Goal: Information Seeking & Learning: Learn about a topic

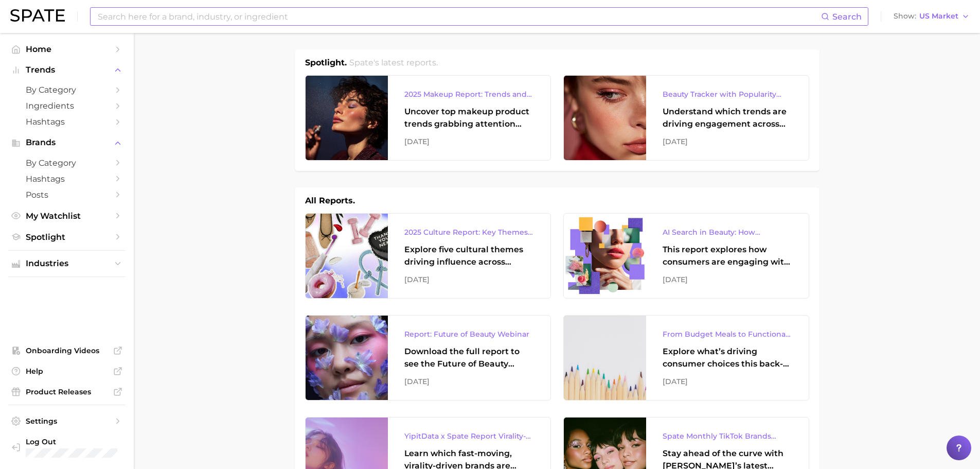
click at [204, 19] on input at bounding box center [459, 16] width 724 height 17
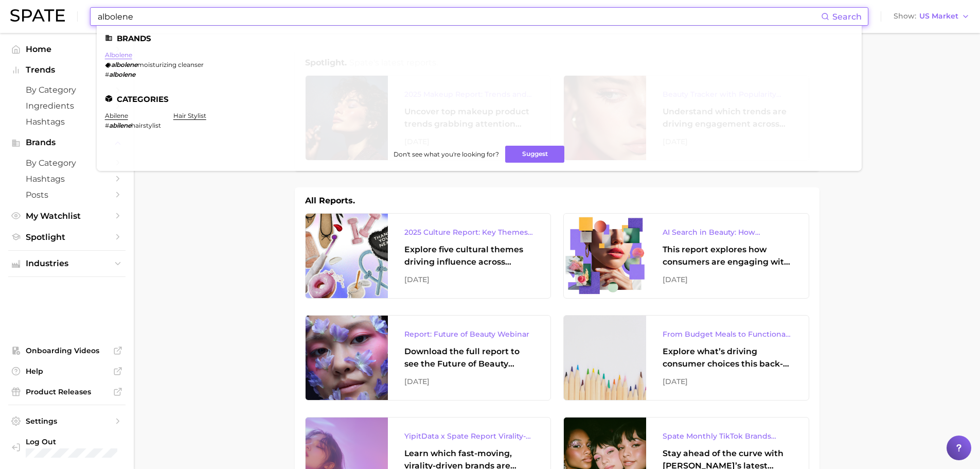
type input "albolene"
click at [116, 53] on link "albolene" at bounding box center [118, 55] width 27 height 8
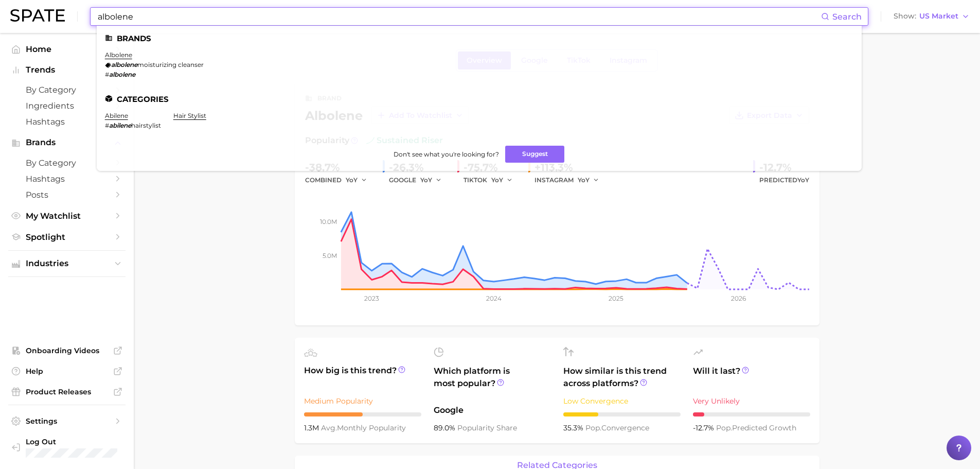
click at [154, 16] on input "albolene" at bounding box center [459, 16] width 724 height 17
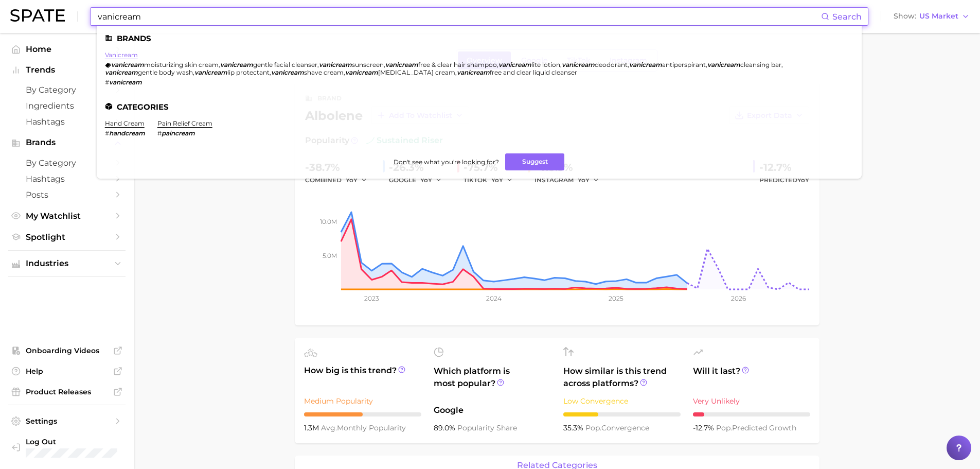
type input "vanicream"
click at [131, 55] on link "vanicream" at bounding box center [121, 55] width 33 height 8
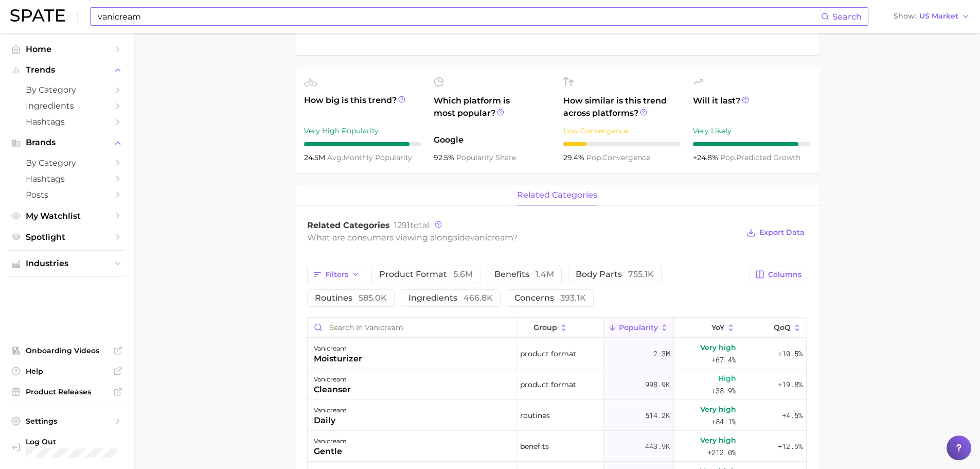
scroll to position [309, 0]
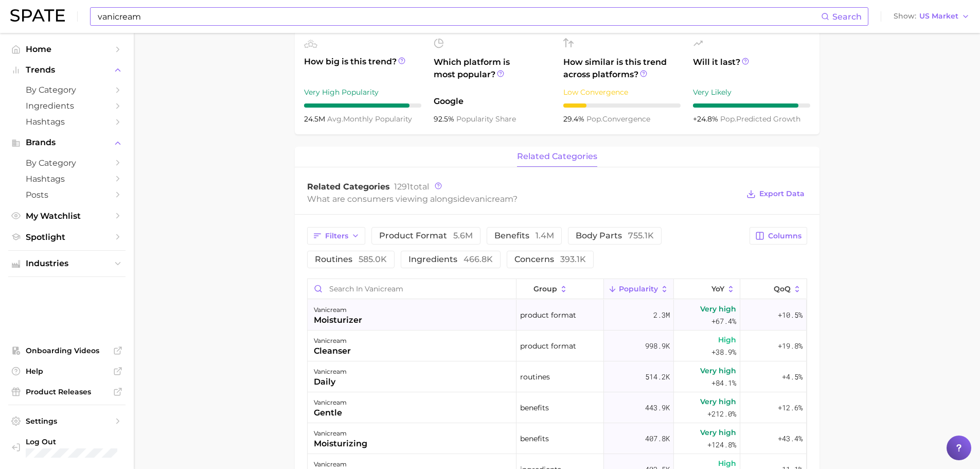
click at [387, 313] on div "vanicream moisturizer" at bounding box center [412, 314] width 209 height 31
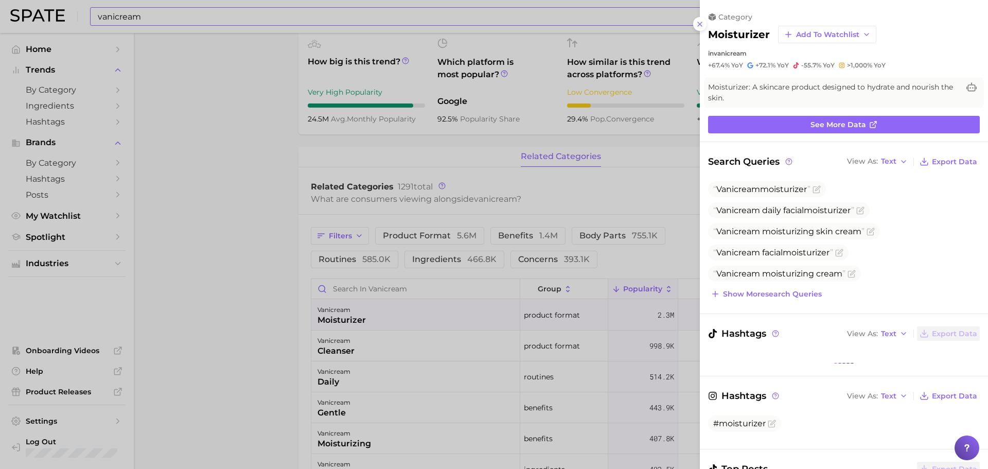
click at [386, 166] on div at bounding box center [494, 234] width 988 height 469
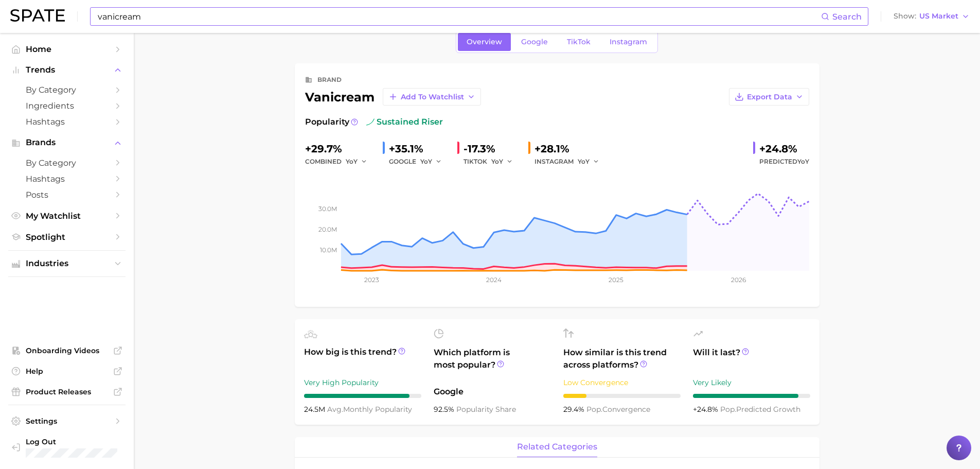
scroll to position [0, 0]
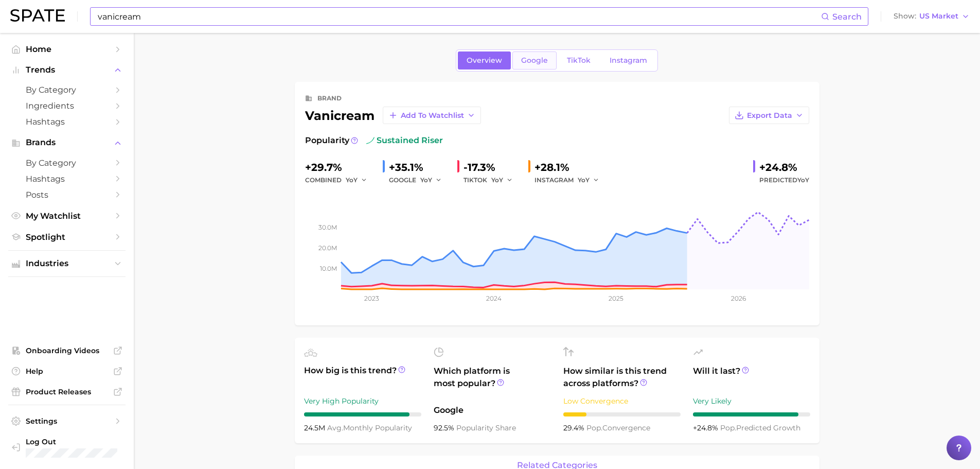
click at [541, 62] on span "Google" at bounding box center [534, 60] width 27 height 9
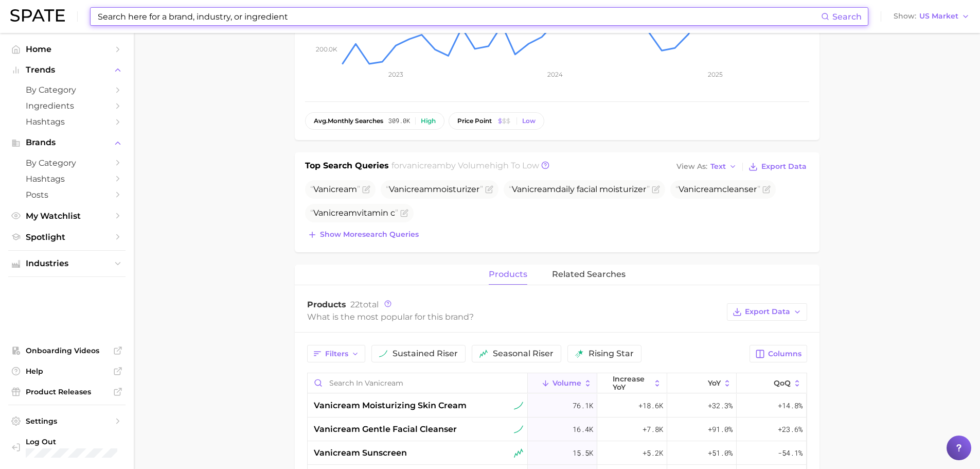
scroll to position [309, 0]
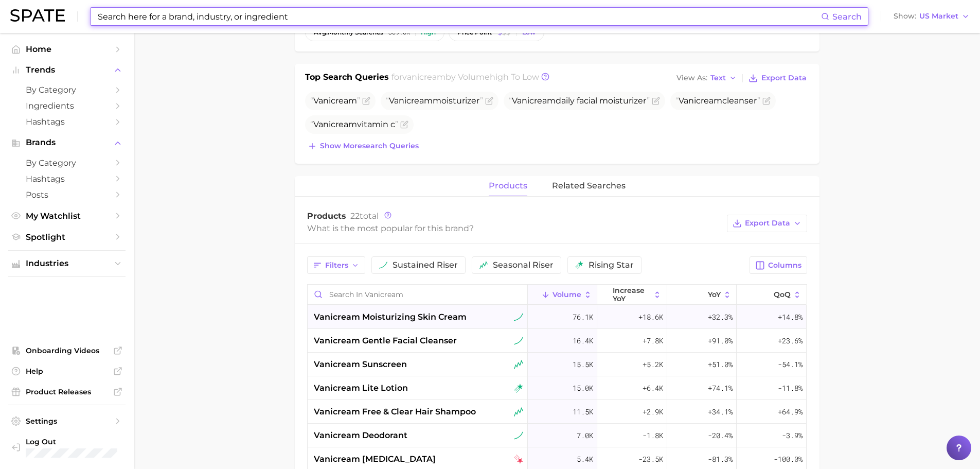
click at [348, 318] on span "vanicream moisturizing skin cream" at bounding box center [390, 317] width 153 height 12
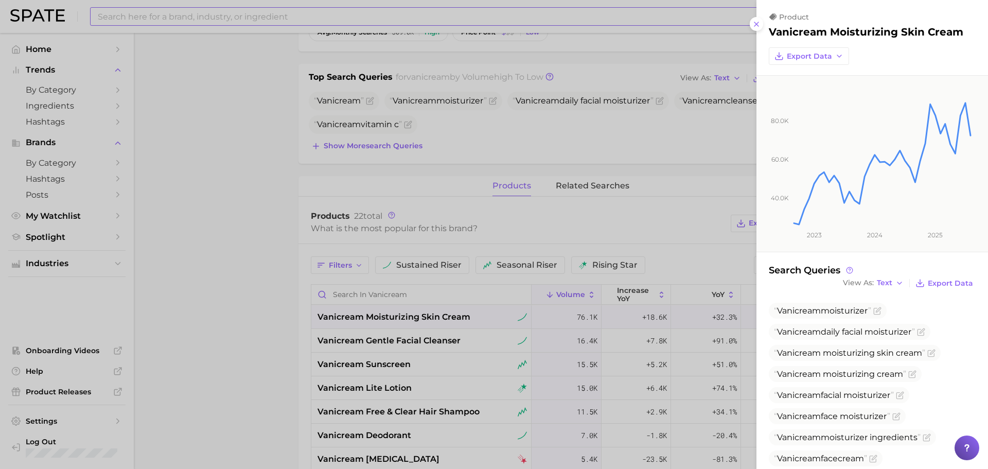
click at [349, 335] on div at bounding box center [494, 234] width 988 height 469
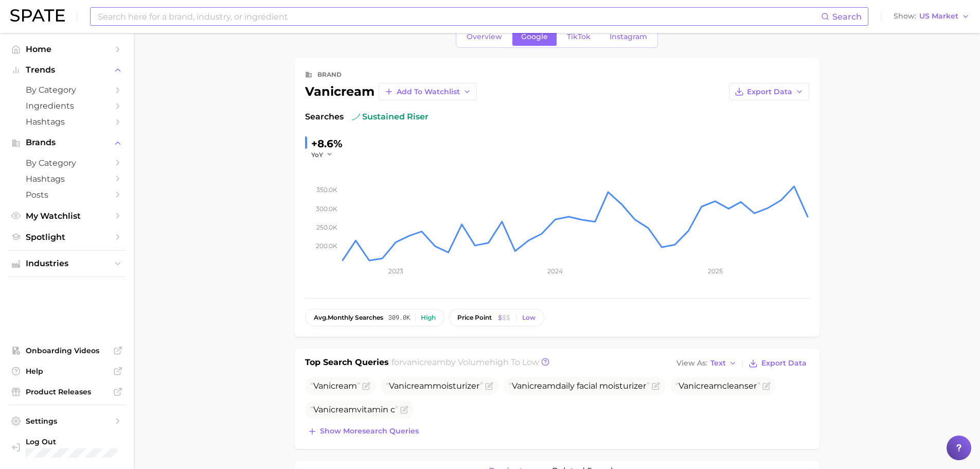
scroll to position [0, 0]
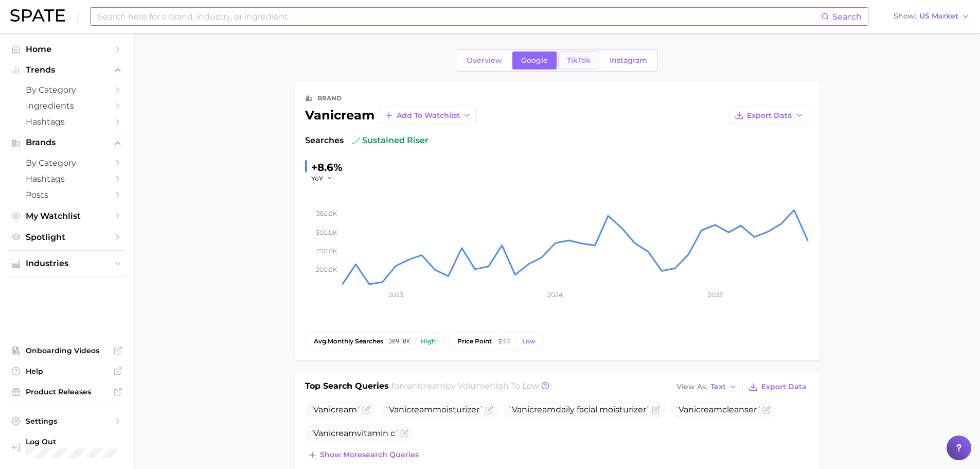
click at [576, 61] on span "TikTok" at bounding box center [579, 60] width 24 height 9
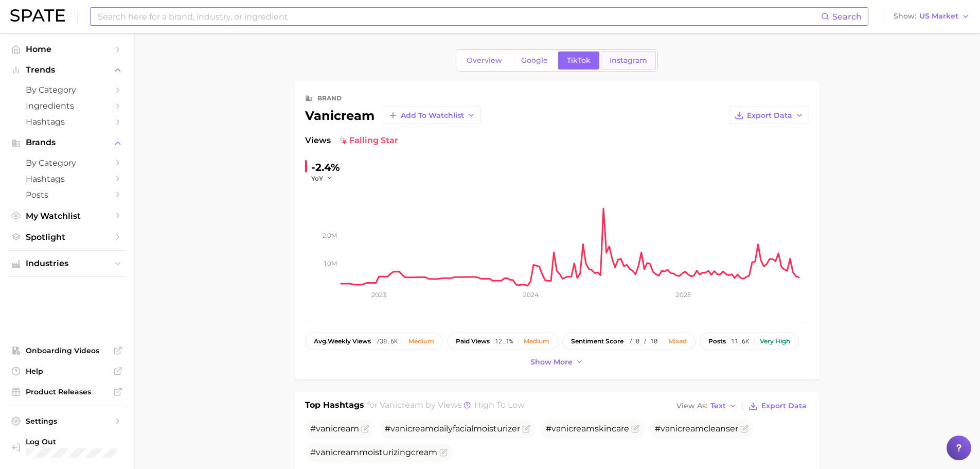
click at [640, 60] on span "Instagram" at bounding box center [628, 60] width 38 height 9
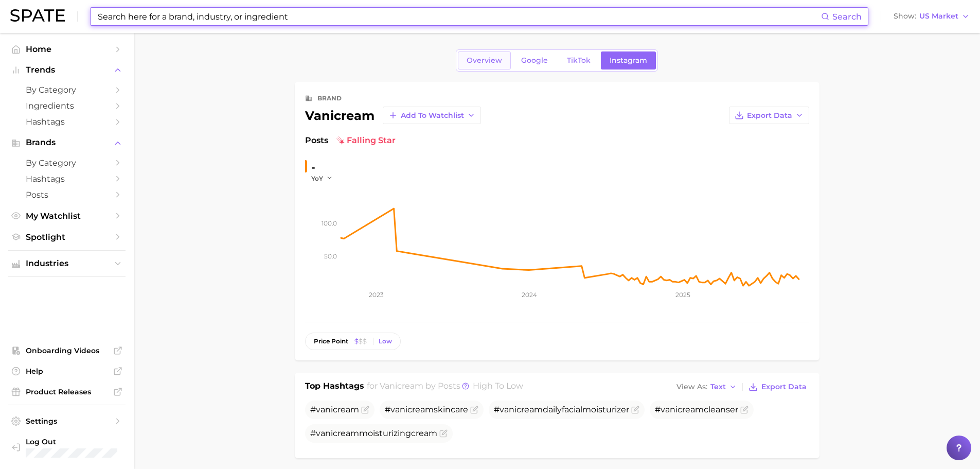
click at [503, 62] on link "Overview" at bounding box center [484, 60] width 53 height 18
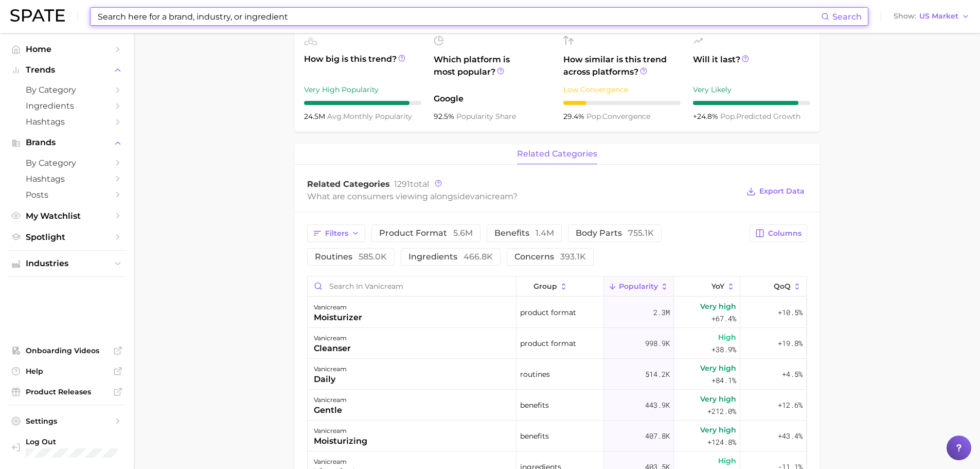
scroll to position [360, 0]
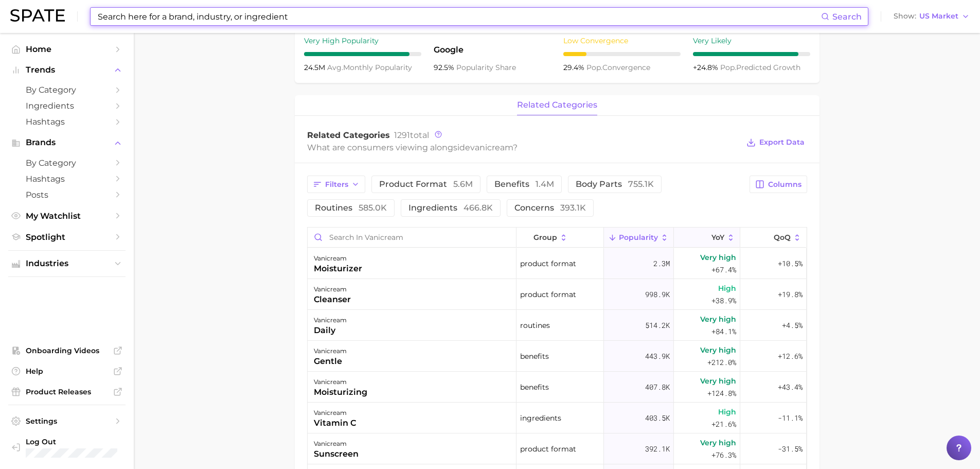
click at [714, 240] on span "YoY" at bounding box center [717, 237] width 13 height 8
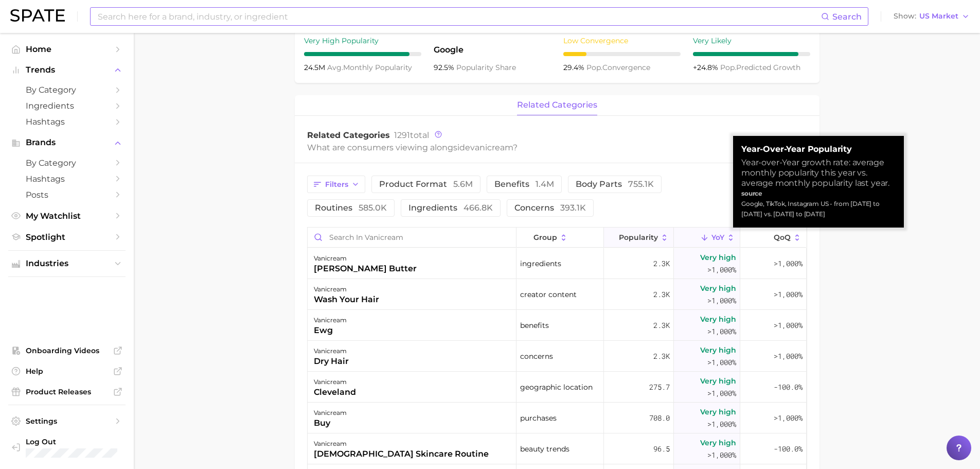
click at [649, 239] on span "Popularity" at bounding box center [638, 237] width 39 height 8
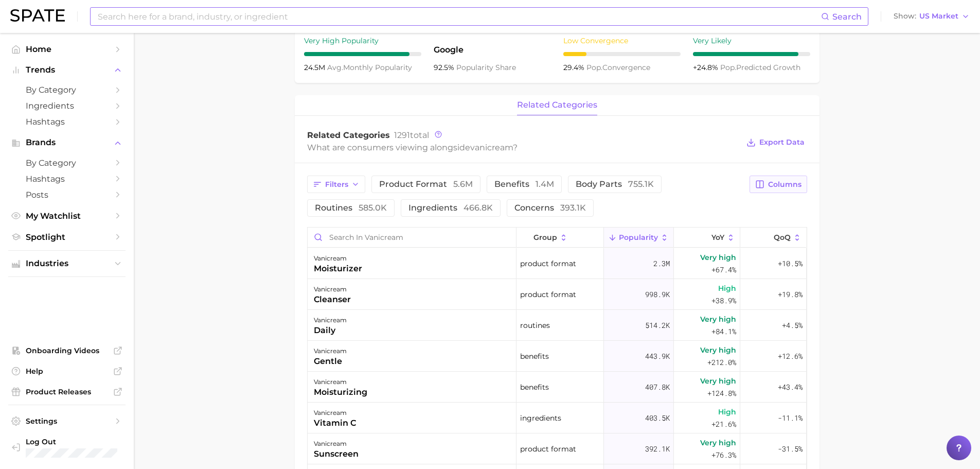
click at [782, 177] on button "Columns" at bounding box center [777, 183] width 57 height 17
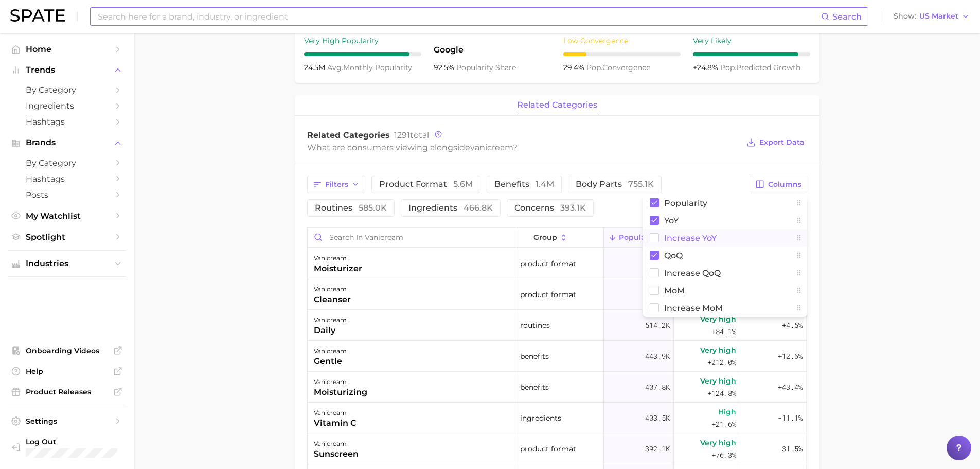
click at [653, 236] on rect at bounding box center [654, 238] width 9 height 9
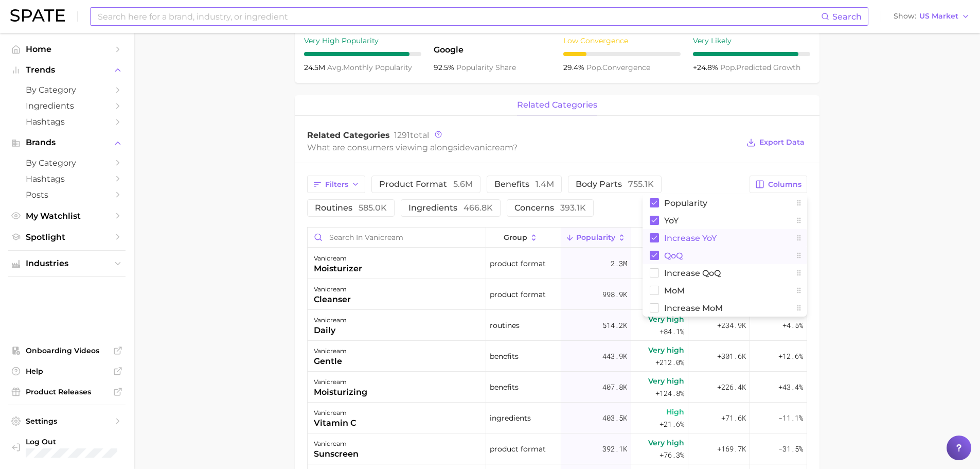
click at [656, 256] on rect at bounding box center [654, 254] width 9 height 9
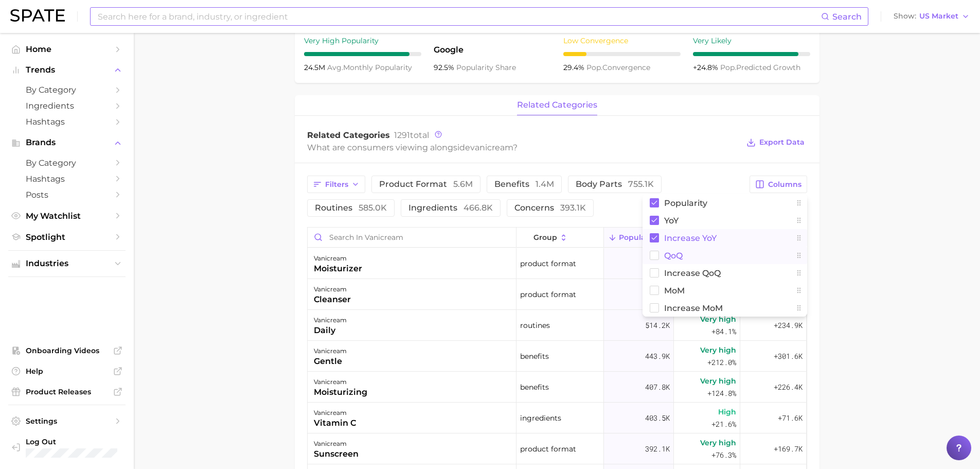
click at [913, 246] on main "Overview Google TikTok Instagram brand vanicream Add to Watchlist Export Data P…" at bounding box center [557, 216] width 846 height 1086
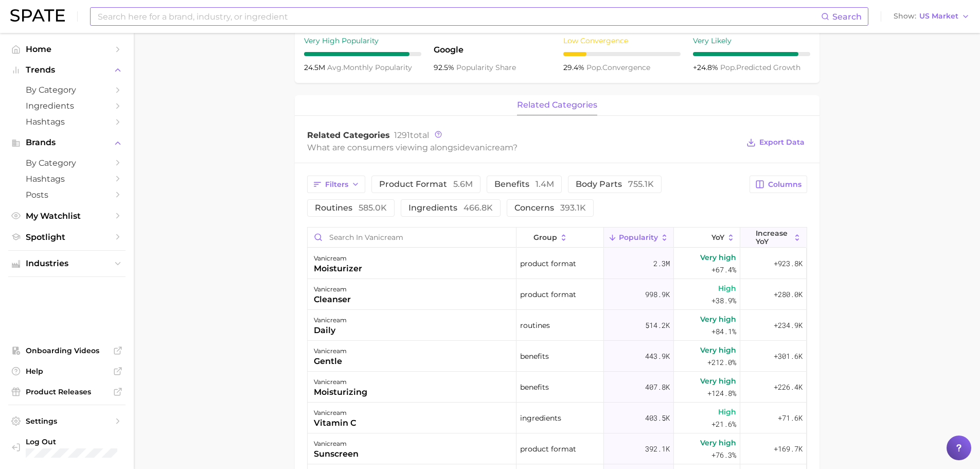
click at [761, 243] on span "Increase YoY" at bounding box center [773, 237] width 35 height 16
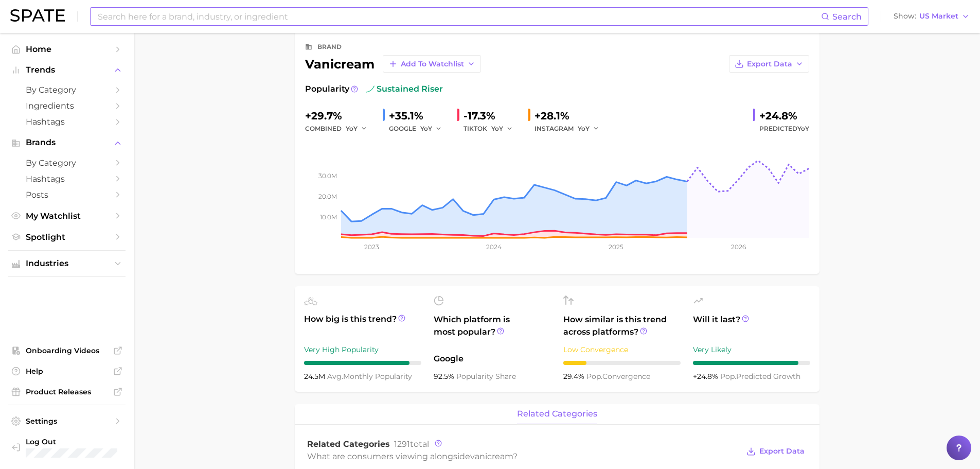
scroll to position [0, 0]
